Goal: Find specific page/section: Find specific page/section

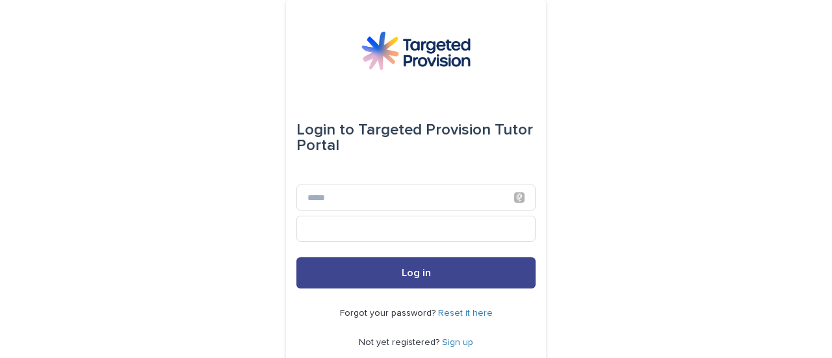
scroll to position [48, 0]
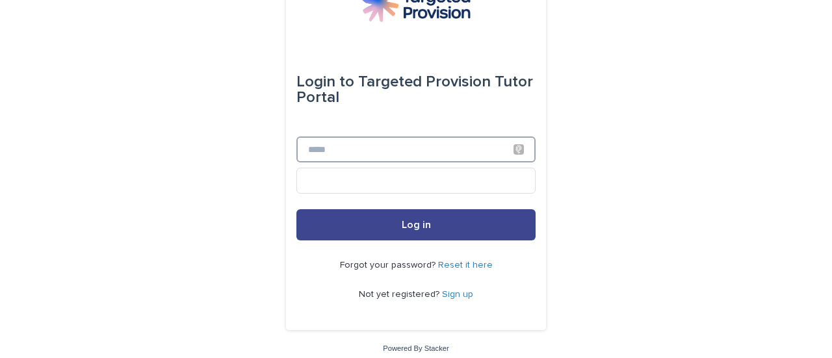
type input "**********"
click at [414, 233] on button "Log in" at bounding box center [416, 224] width 239 height 31
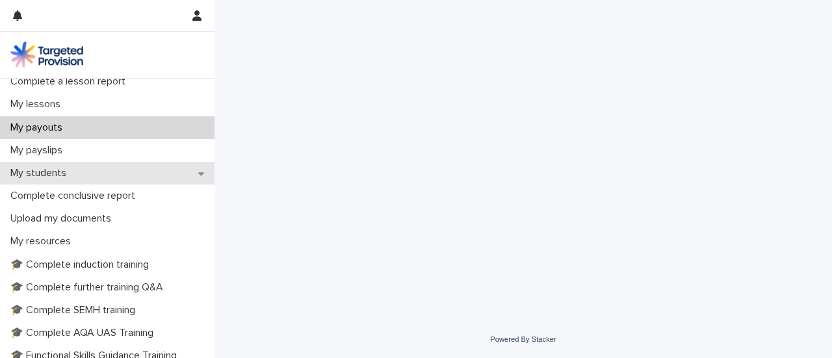
scroll to position [169, 0]
click at [65, 172] on p "My students" at bounding box center [41, 172] width 72 height 12
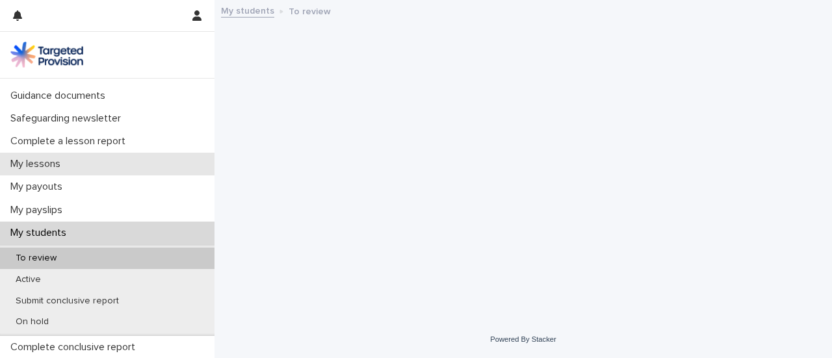
scroll to position [109, 0]
click at [127, 282] on div "Active" at bounding box center [107, 279] width 215 height 21
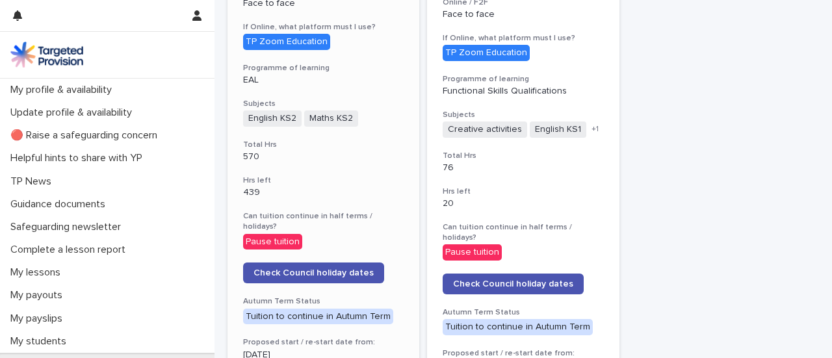
scroll to position [508, 0]
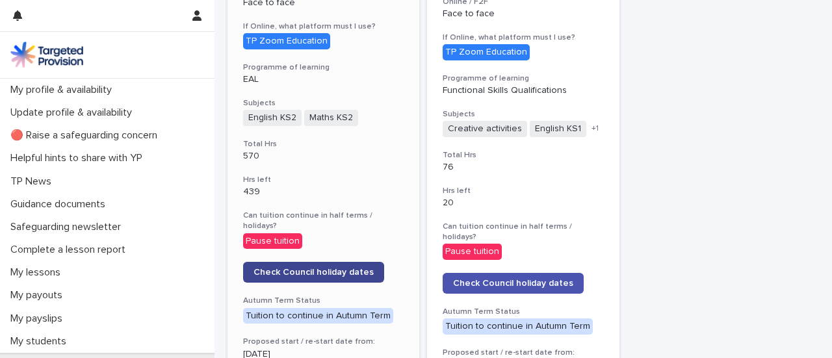
click at [316, 268] on span "Check Council holiday dates" at bounding box center [314, 272] width 120 height 9
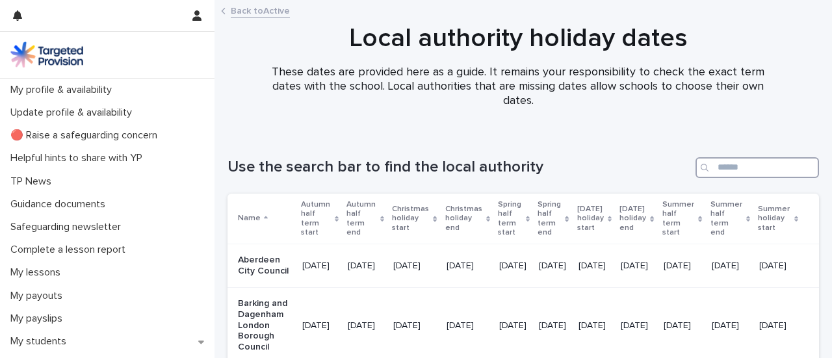
click at [743, 166] on input "Search" at bounding box center [758, 167] width 124 height 21
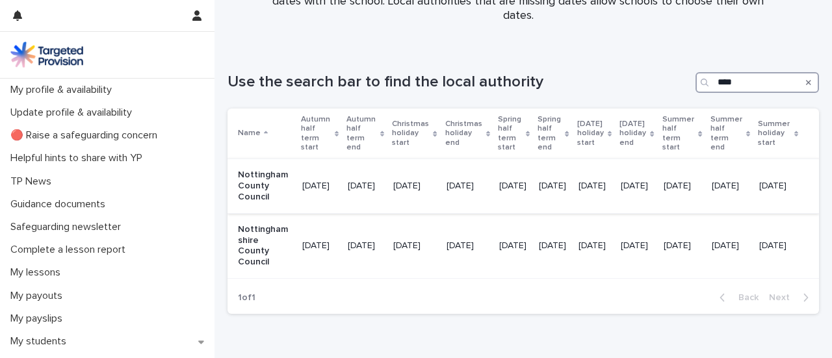
scroll to position [86, 0]
type input "****"
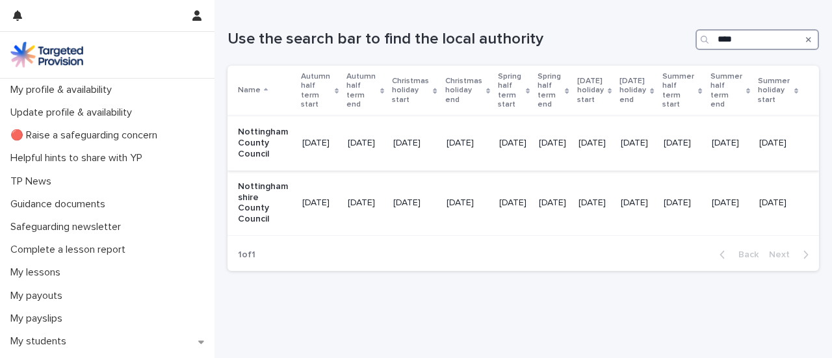
scroll to position [142, 0]
